Goal: Transaction & Acquisition: Purchase product/service

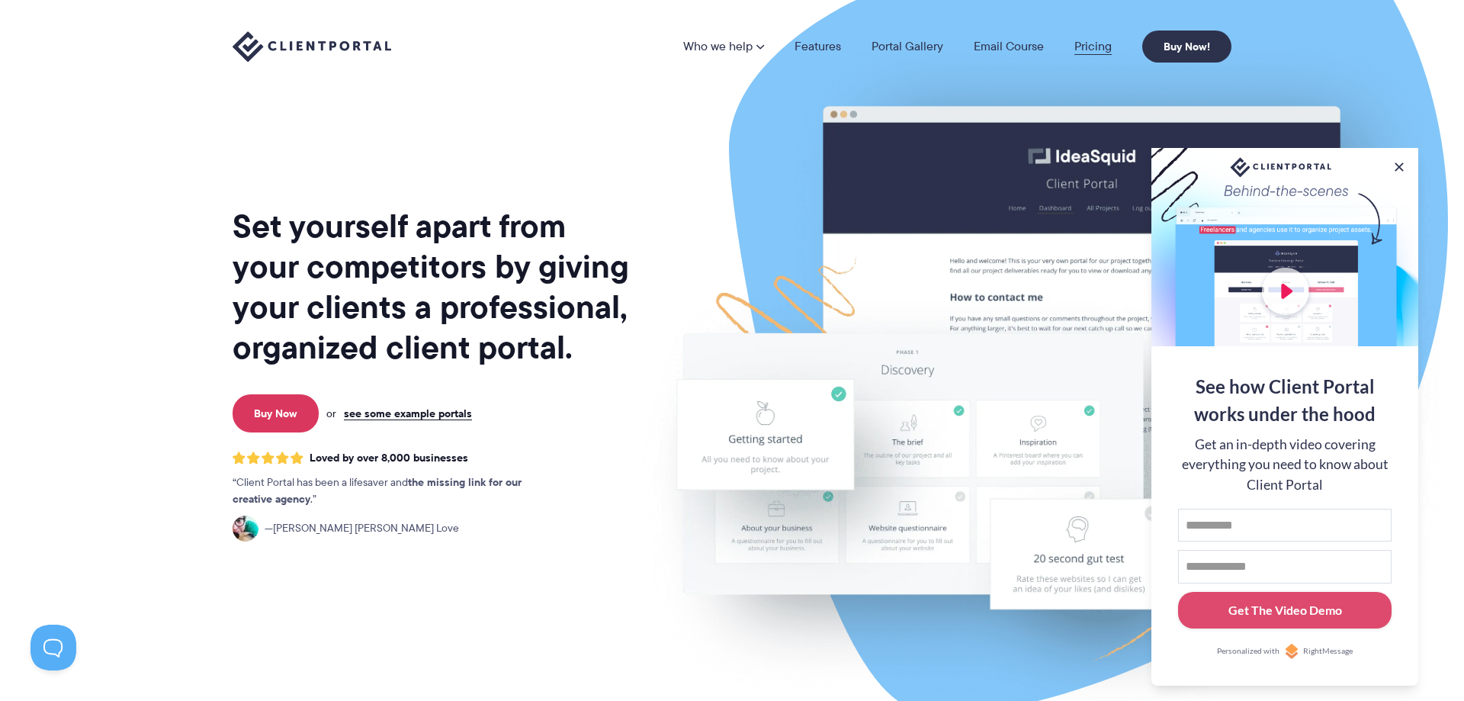
click at [1084, 46] on link "Pricing" at bounding box center [1093, 46] width 37 height 12
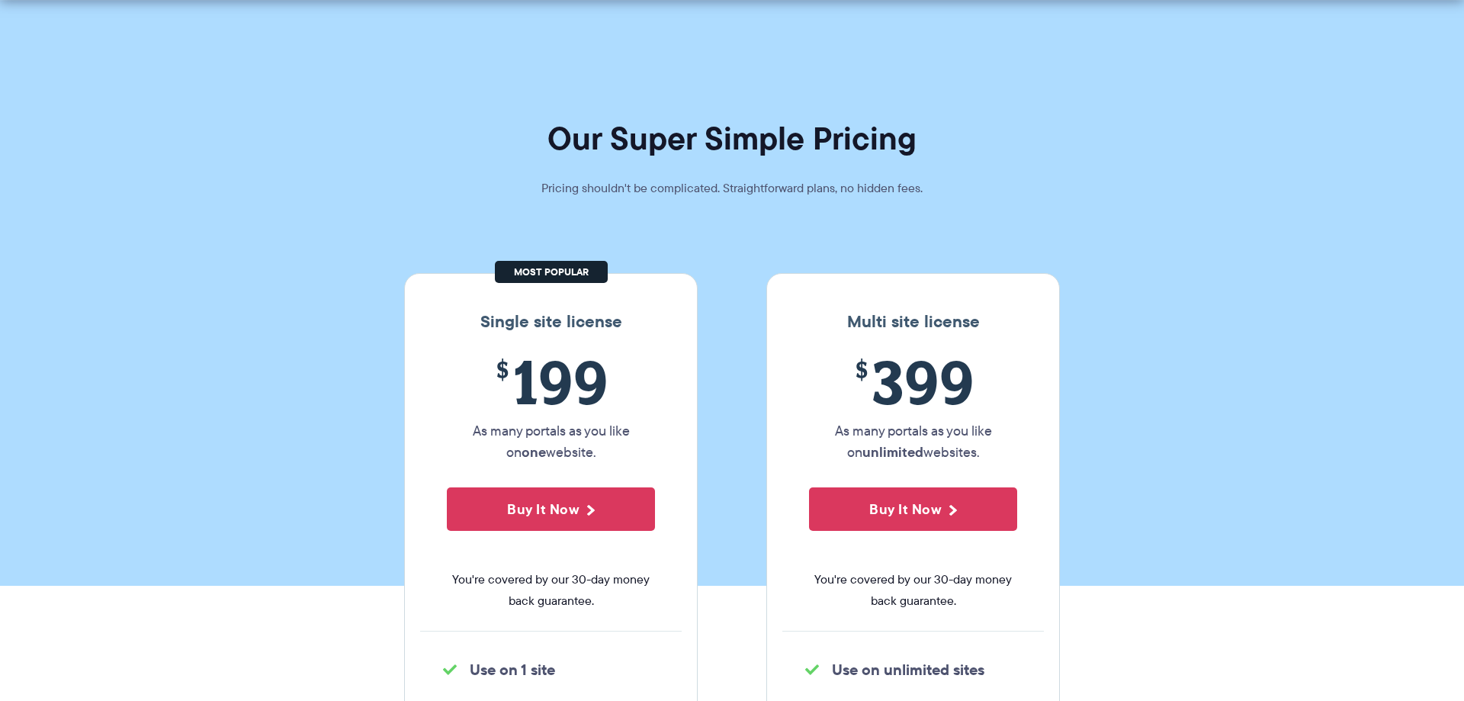
scroll to position [78, 0]
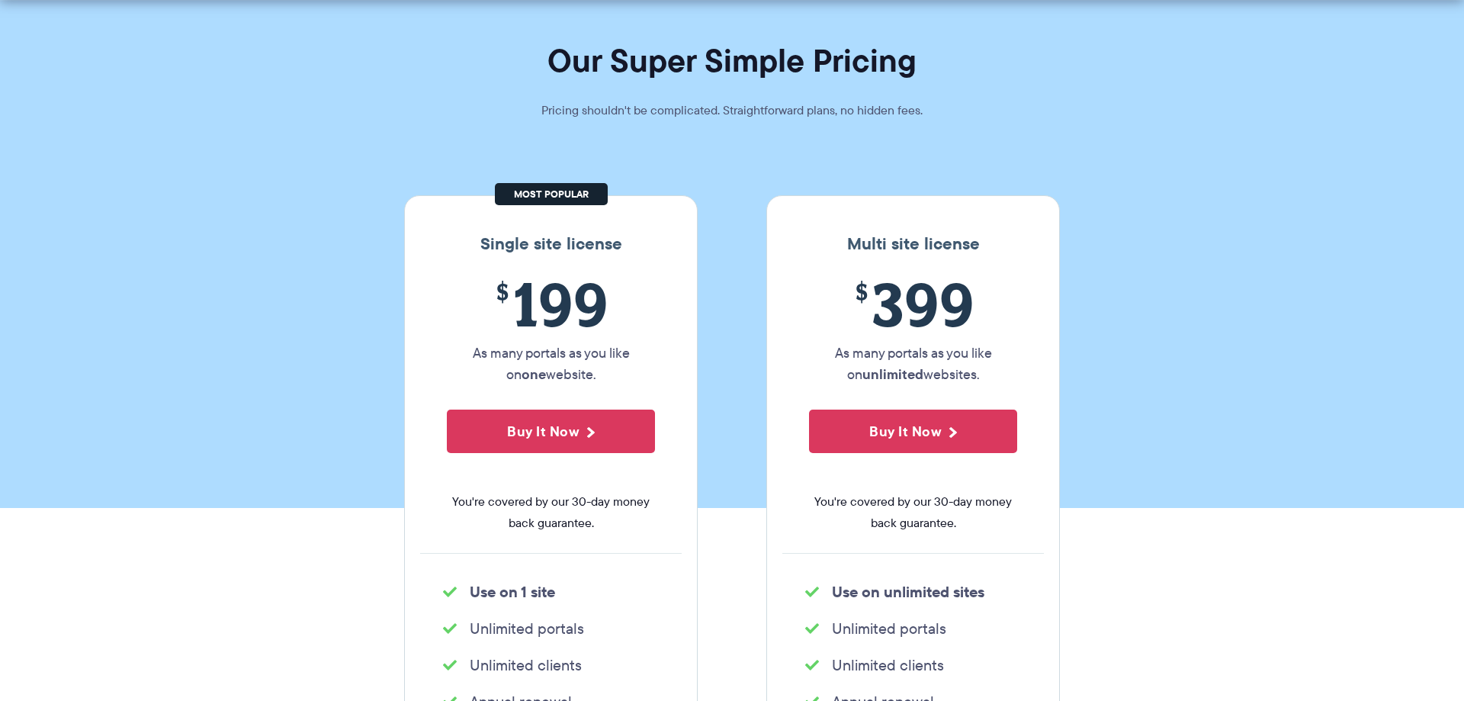
click at [508, 243] on h3 "Single site license" at bounding box center [551, 244] width 262 height 20
drag, startPoint x: 508, startPoint y: 243, endPoint x: 582, endPoint y: 244, distance: 74.0
click at [582, 244] on h3 "Single site license" at bounding box center [551, 244] width 262 height 20
click at [642, 298] on span "$ 199" at bounding box center [551, 303] width 208 height 69
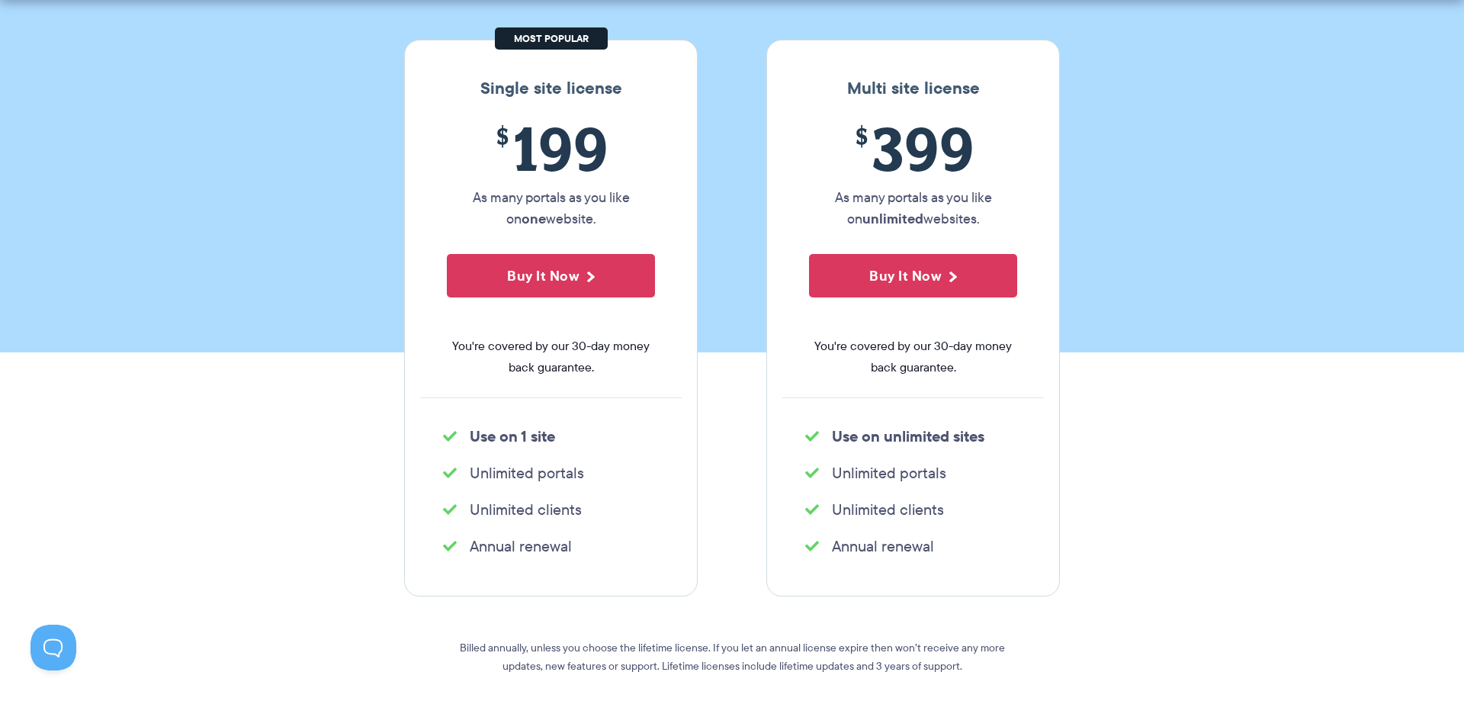
scroll to position [0, 0]
click at [876, 89] on h3 "Multi site license" at bounding box center [913, 89] width 262 height 20
drag, startPoint x: 876, startPoint y: 89, endPoint x: 981, endPoint y: 89, distance: 105.2
click at [981, 89] on h3 "Multi site license" at bounding box center [913, 89] width 262 height 20
click at [733, 180] on section "Our Super Simple Pricing Pricing shouldn't be complicated. Straightforward plan…" at bounding box center [732, 60] width 1464 height 586
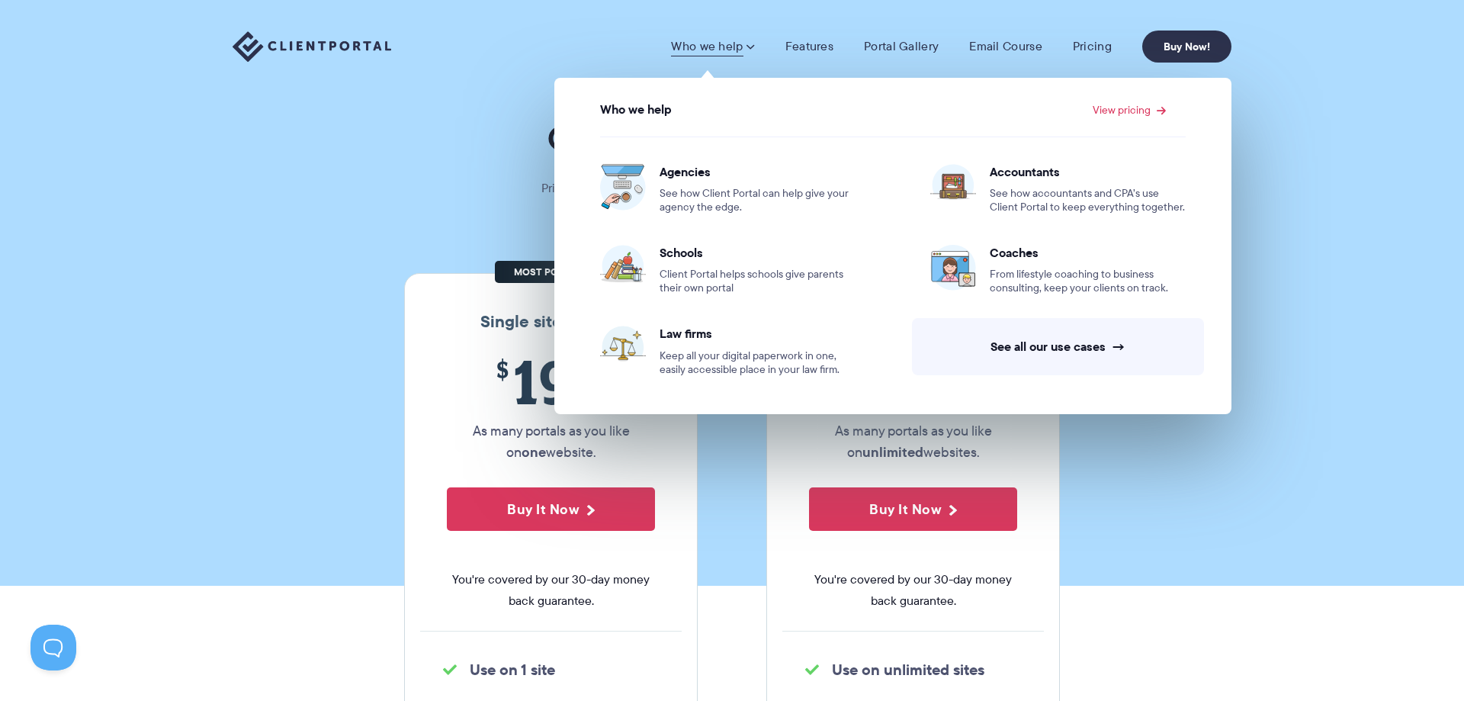
click at [349, 53] on img at bounding box center [312, 46] width 159 height 31
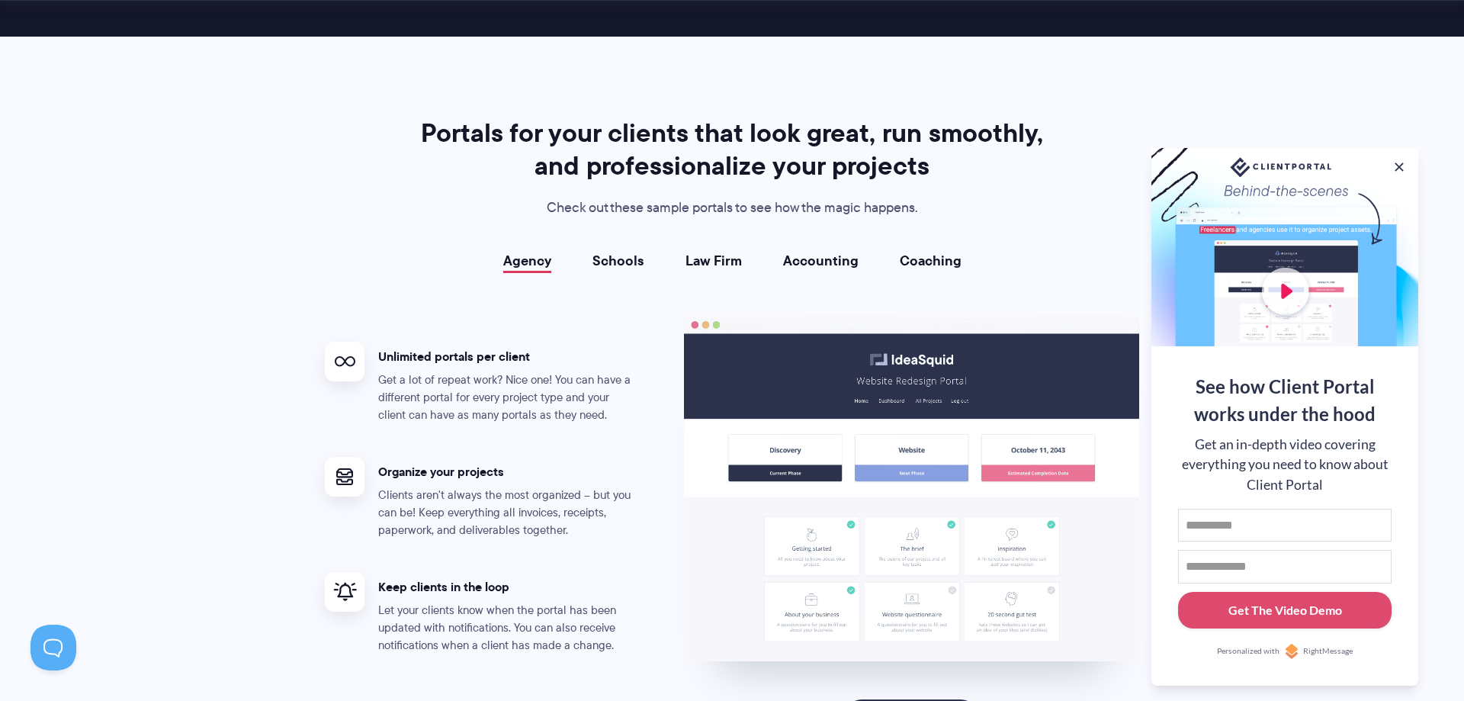
scroll to position [2722, 0]
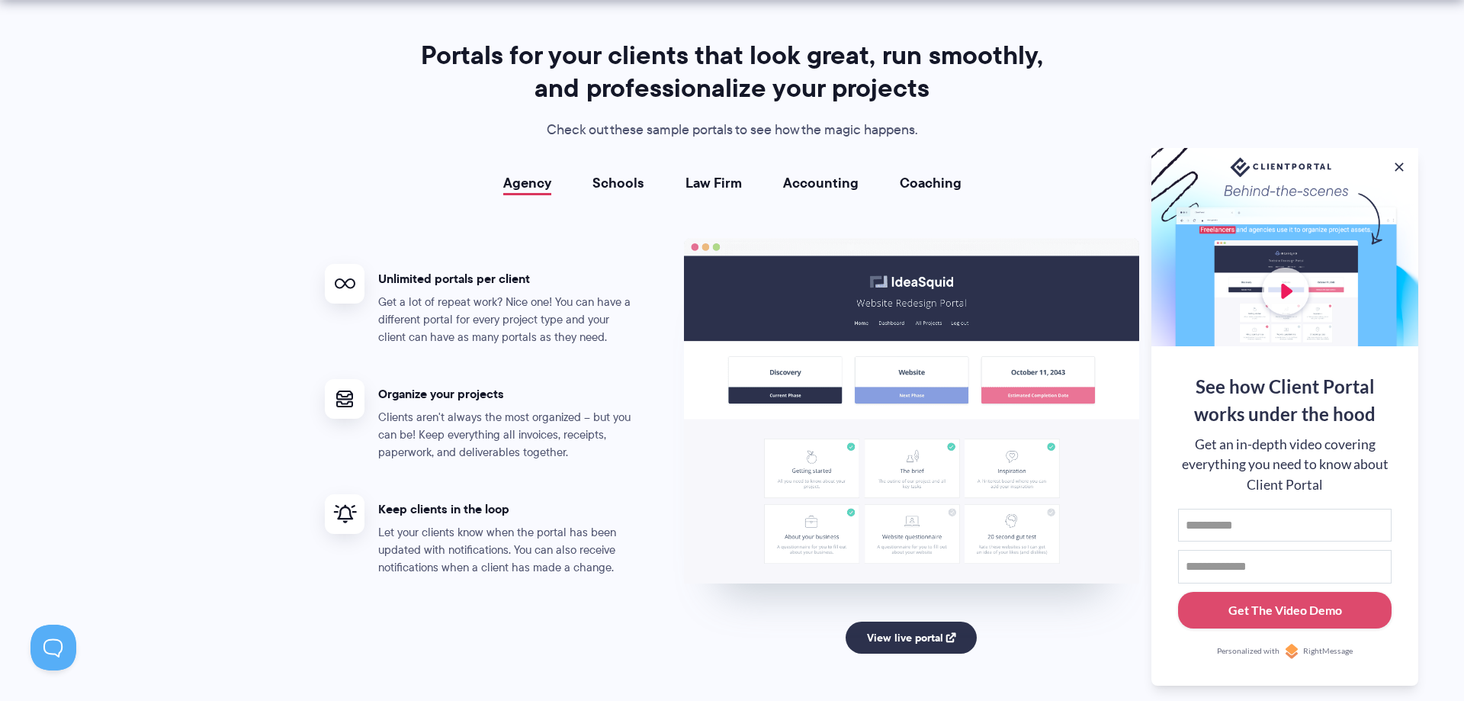
click at [607, 181] on link "Schools" at bounding box center [619, 182] width 52 height 15
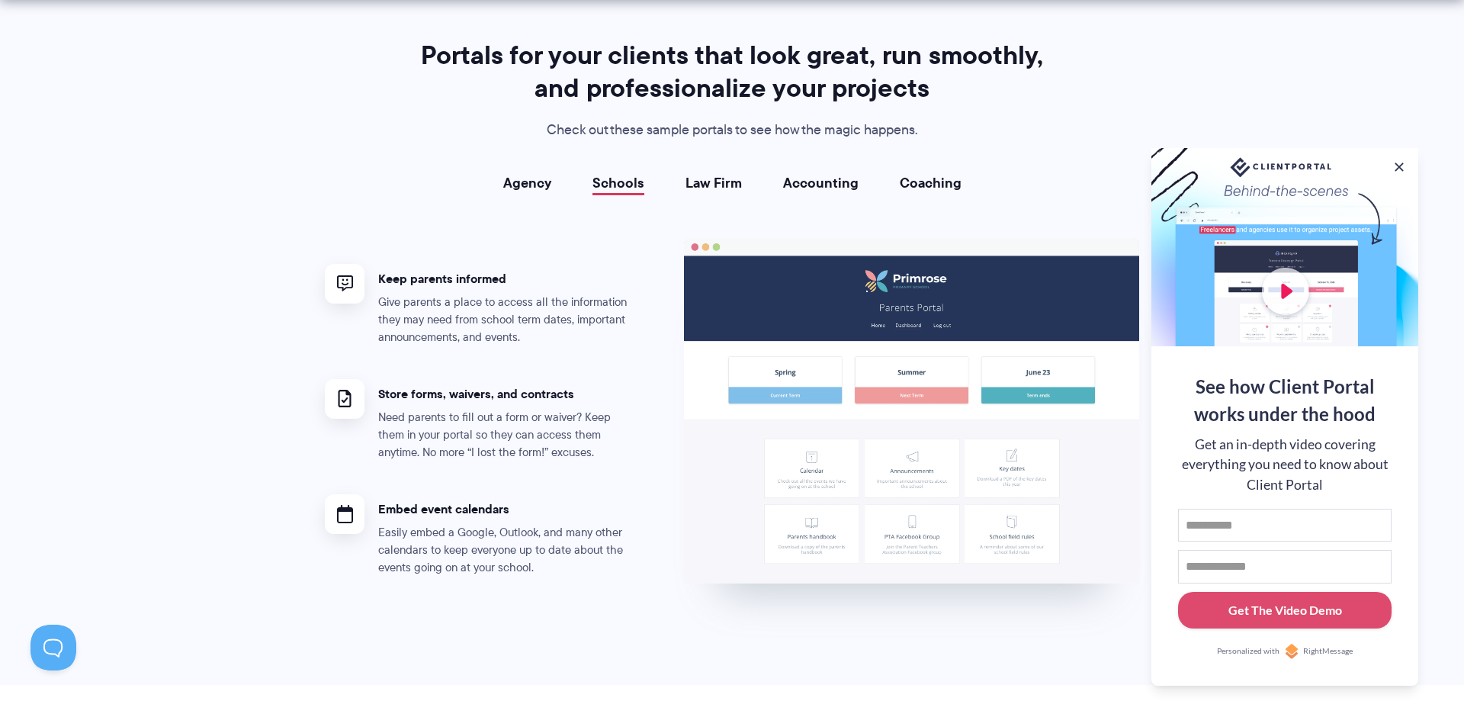
click at [708, 175] on link "Law Firm" at bounding box center [714, 182] width 56 height 15
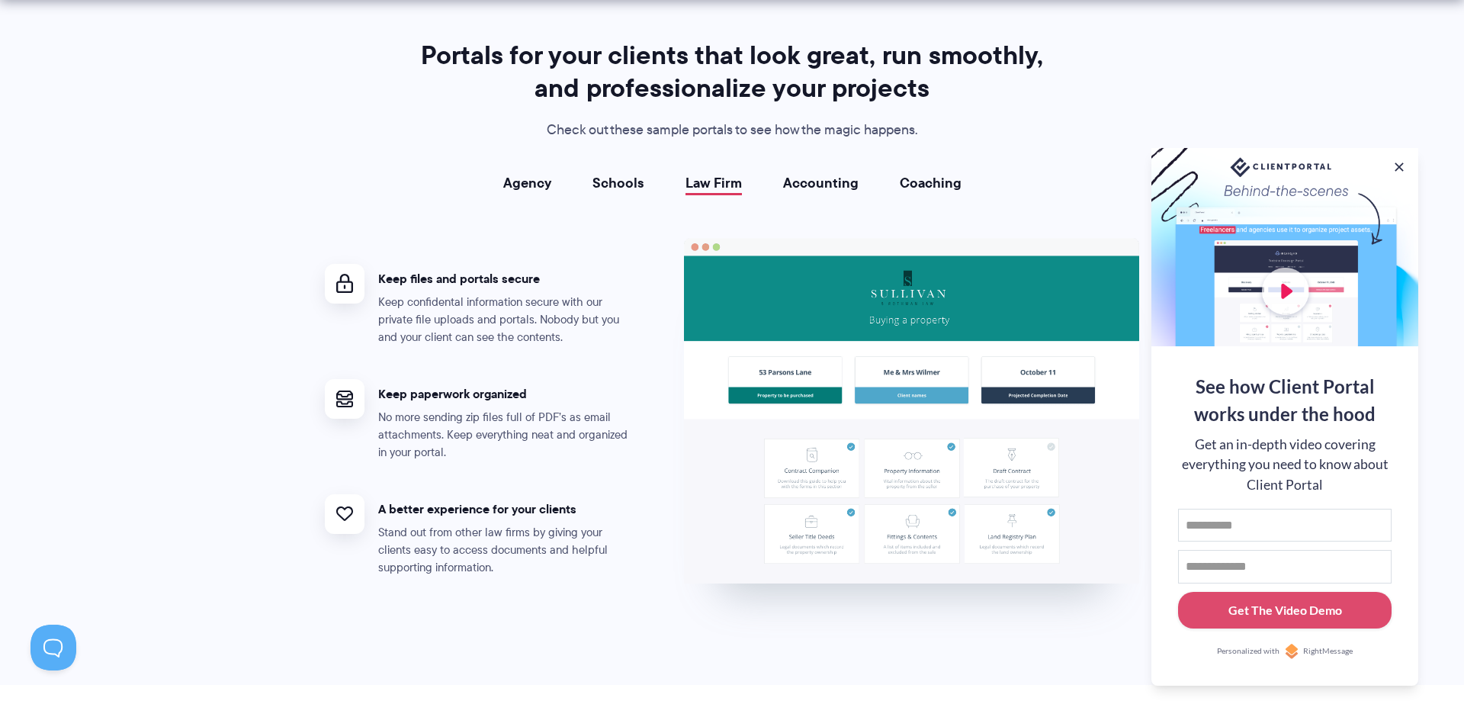
click at [801, 181] on link "Accounting" at bounding box center [820, 182] width 75 height 15
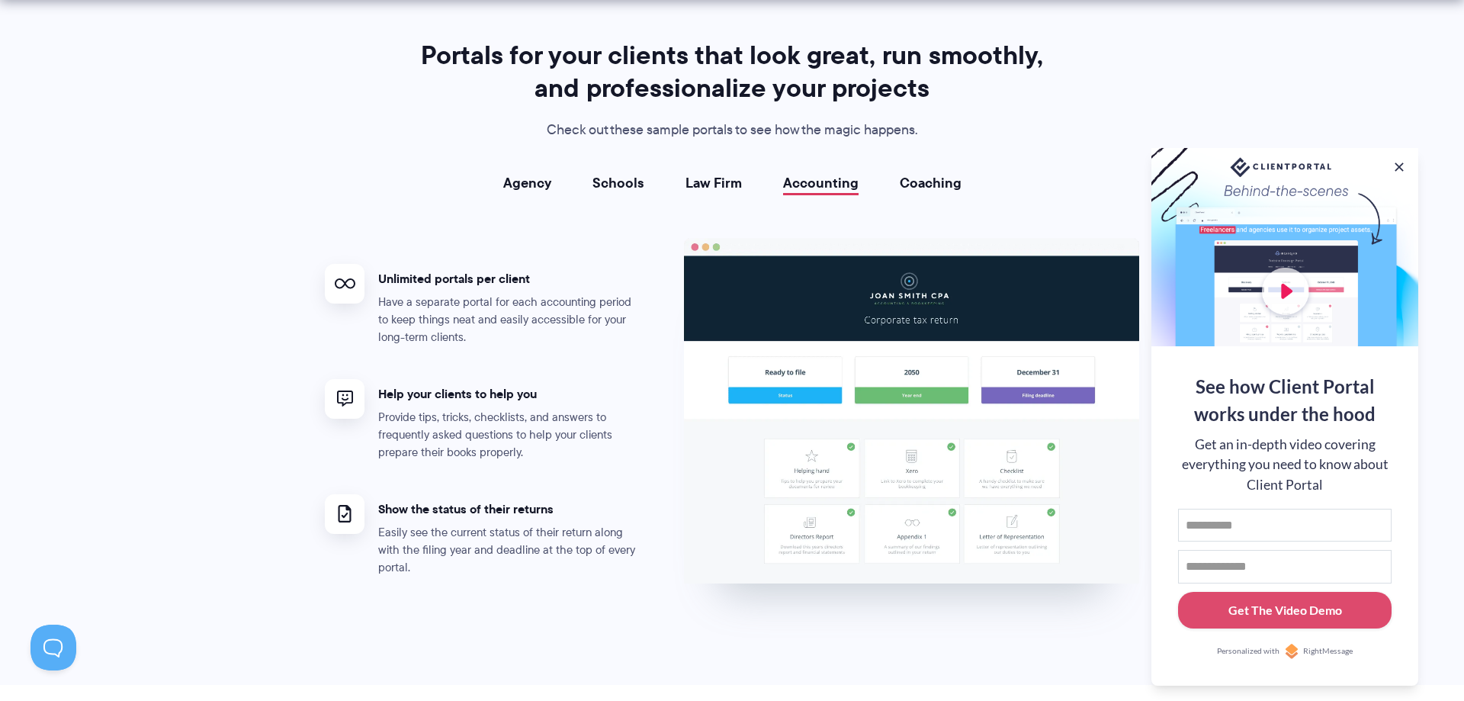
click at [948, 182] on link "Coaching" at bounding box center [931, 182] width 62 height 15
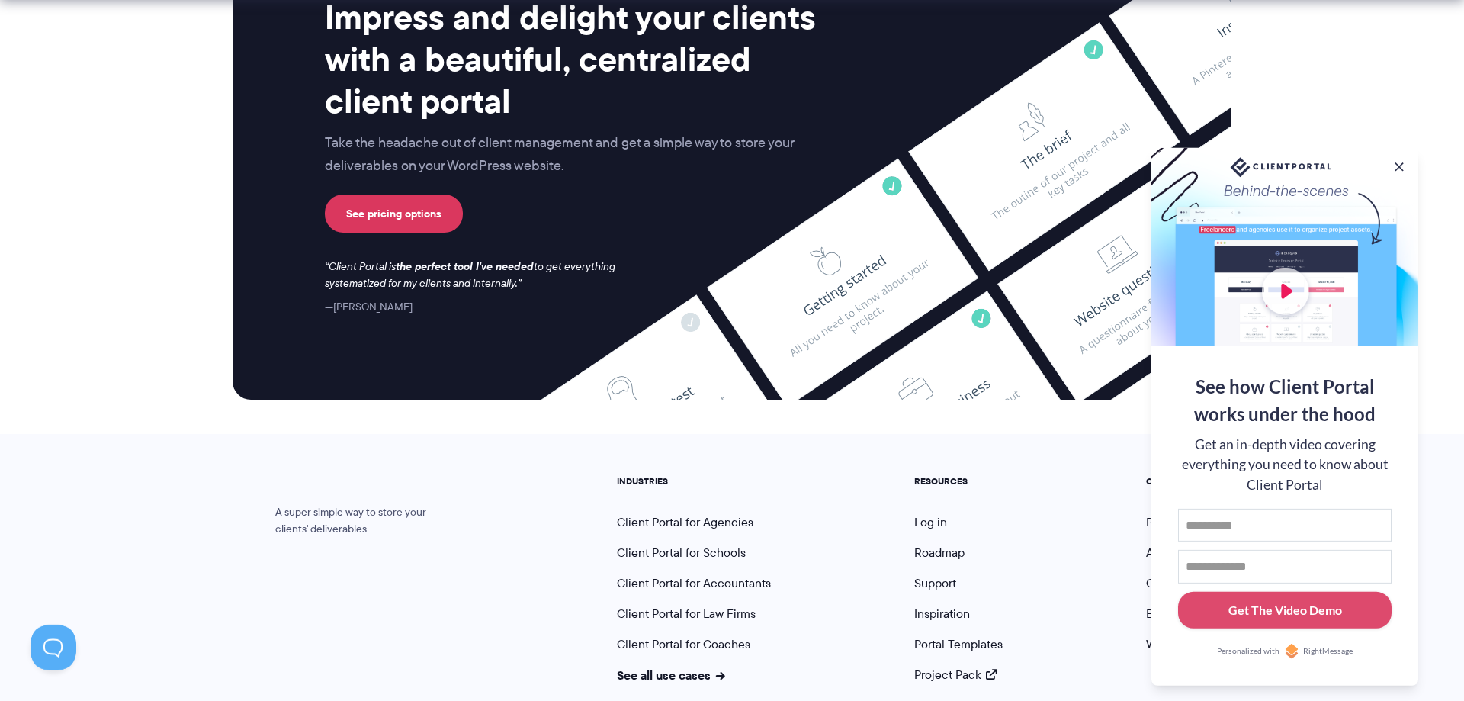
scroll to position [6203, 0]
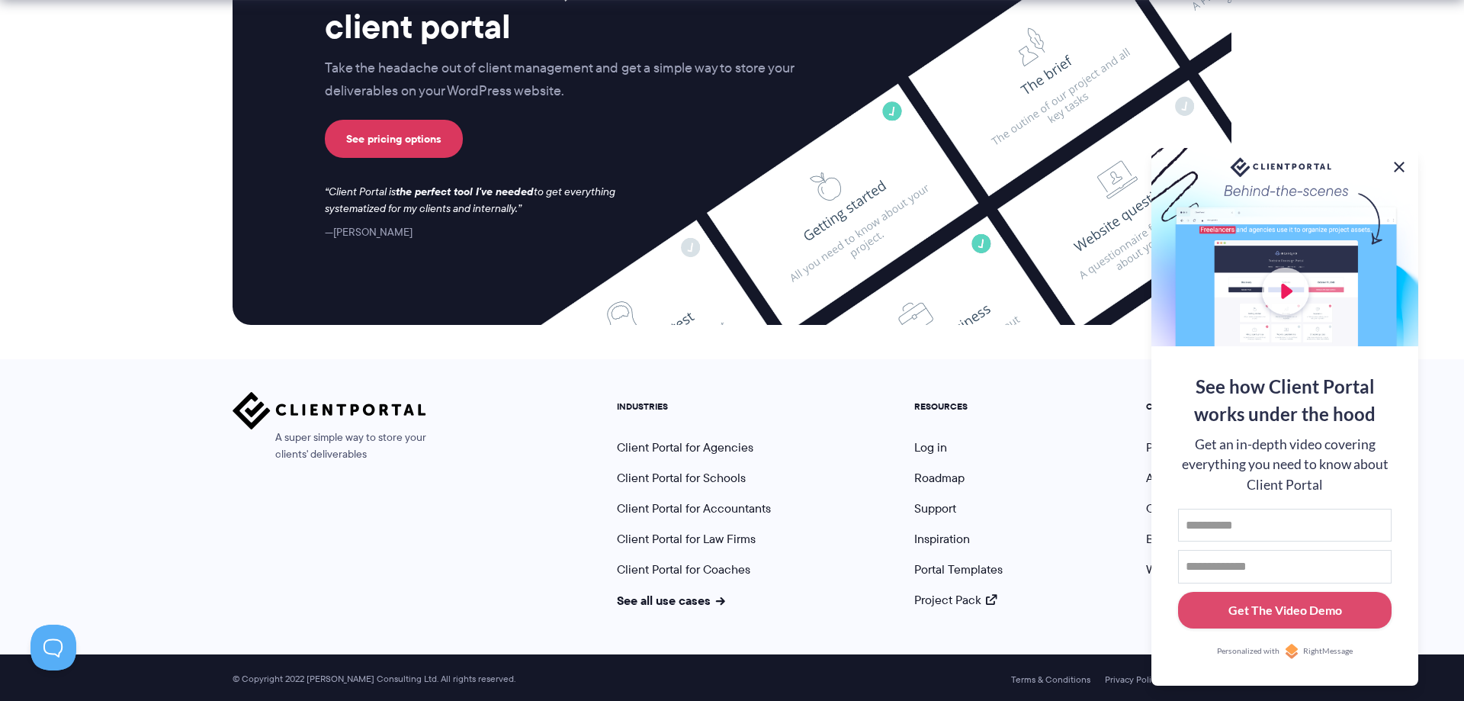
click at [1405, 164] on button at bounding box center [1399, 167] width 18 height 18
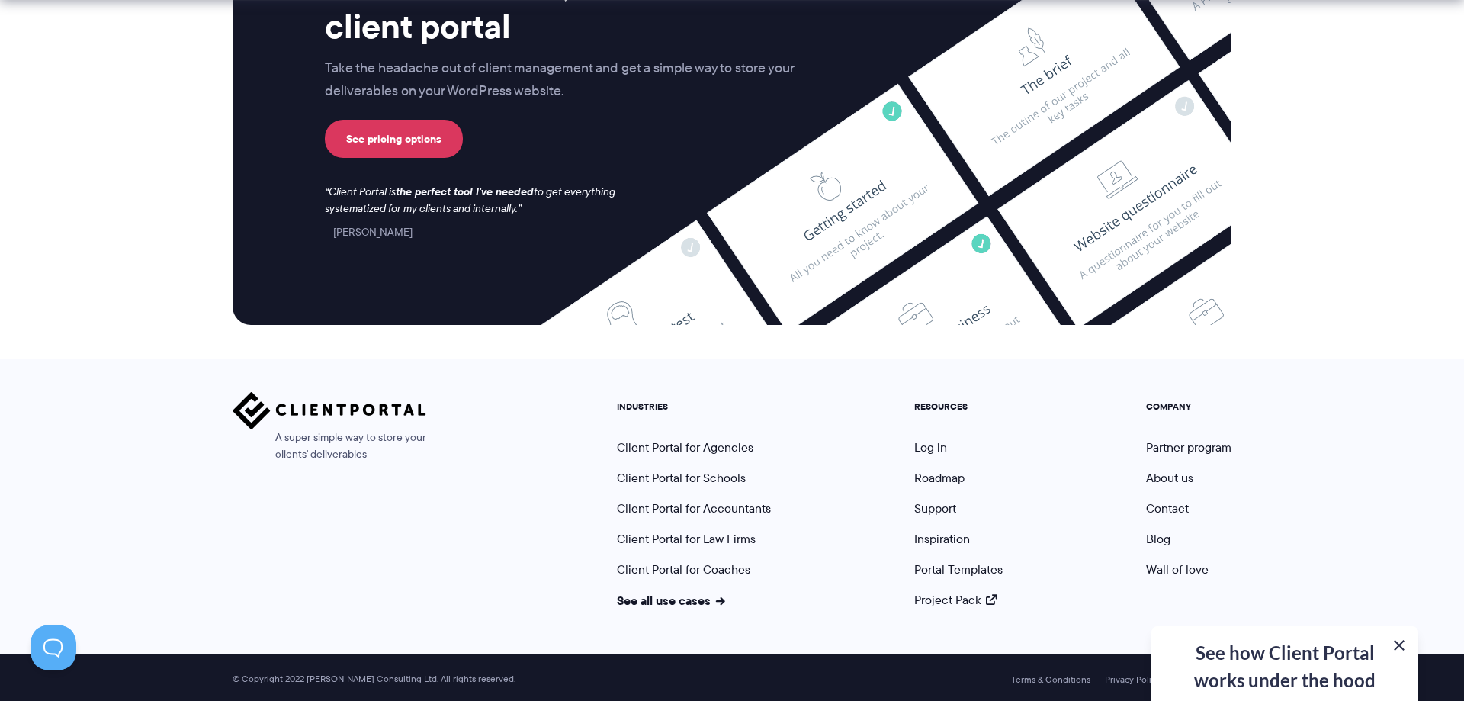
click at [1399, 644] on button at bounding box center [1399, 645] width 18 height 18
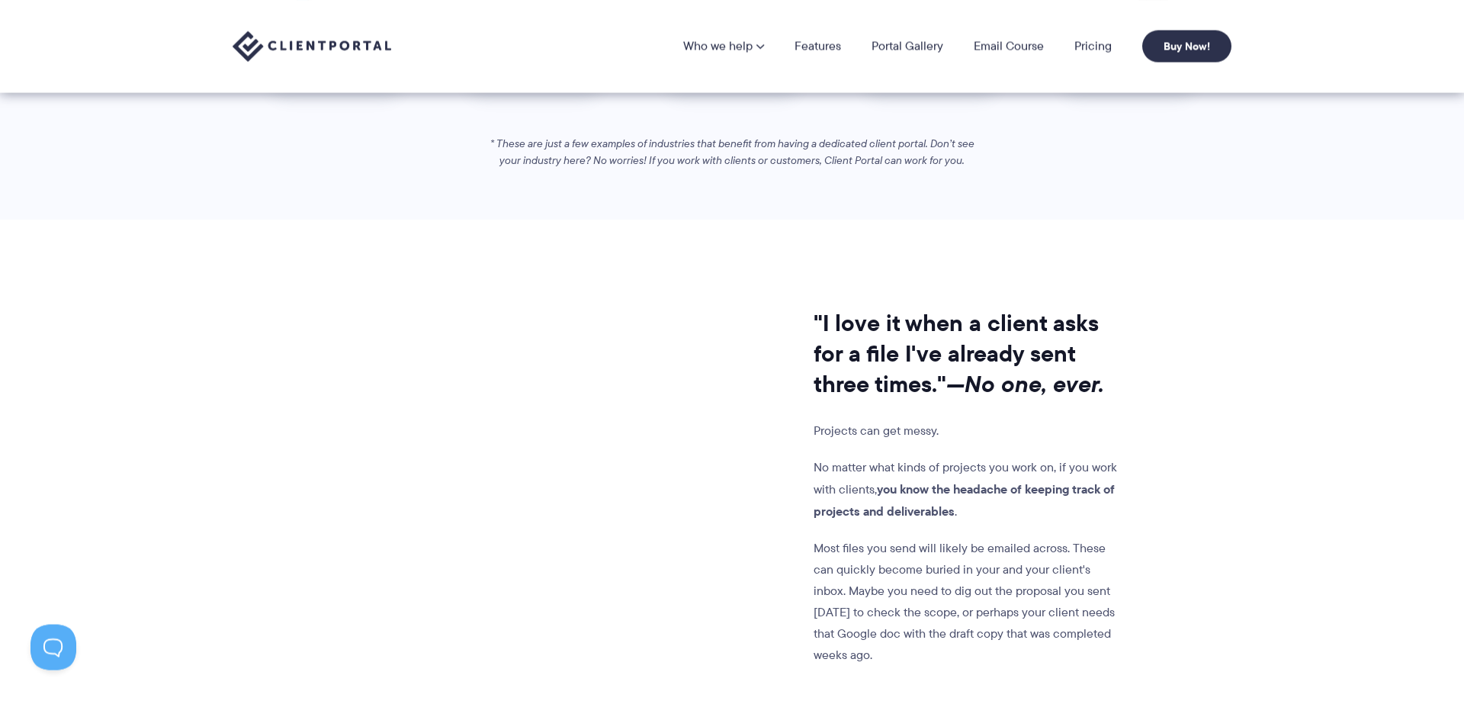
scroll to position [0, 0]
